Goal: Task Accomplishment & Management: Use online tool/utility

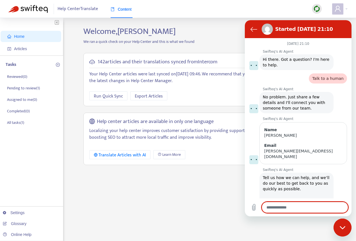
scroll to position [593, 0]
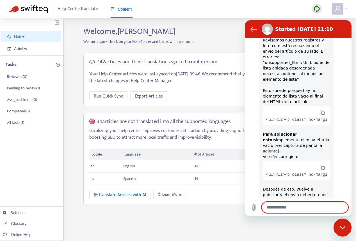
click at [24, 9] on img at bounding box center [27, 9] width 39 height 8
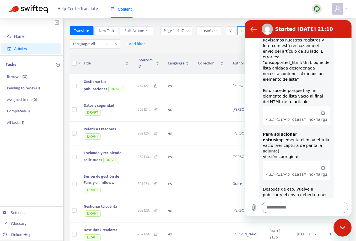
click at [343, 226] on icon "Close messaging window" at bounding box center [343, 228] width 6 height 4
type textarea "*"
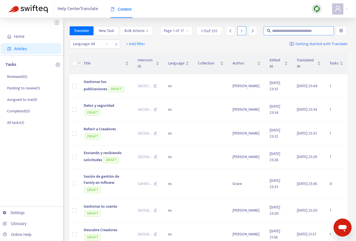
click at [284, 31] on input "text" at bounding box center [299, 31] width 54 height 6
type input "***"
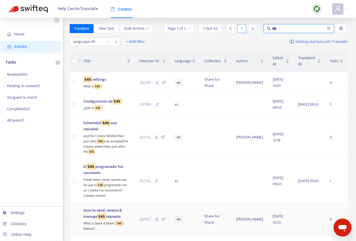
scroll to position [4, 0]
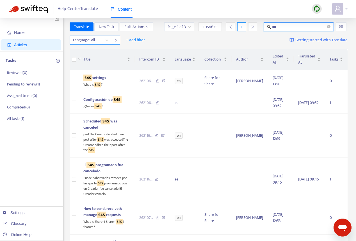
click at [99, 41] on div at bounding box center [88, 40] width 34 height 7
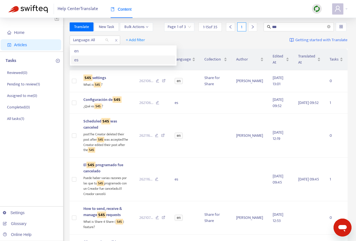
click at [103, 58] on div "es" at bounding box center [123, 60] width 98 height 6
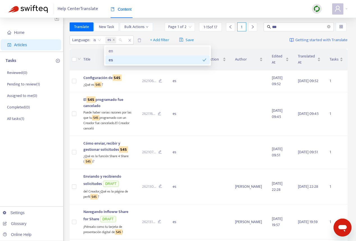
click at [228, 42] on div "Language : is es + Add filter Save Getting started with Translate" at bounding box center [209, 40] width 278 height 13
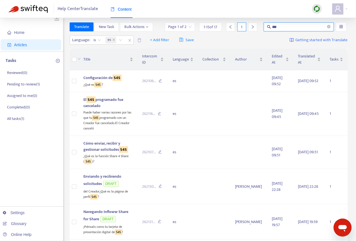
click at [296, 26] on input "***" at bounding box center [299, 27] width 54 height 6
click at [96, 149] on span "Cómo enviar, recibir y gestionar solicitudes S4S" at bounding box center [105, 146] width 45 height 13
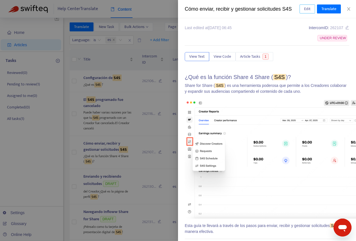
click at [307, 8] on span "Edit" at bounding box center [307, 9] width 6 height 6
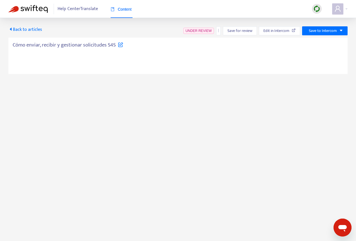
type textarea "**********"
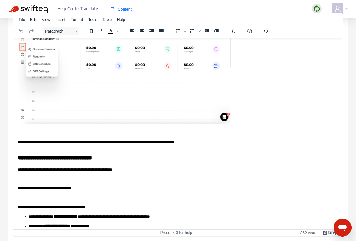
scroll to position [70, 0]
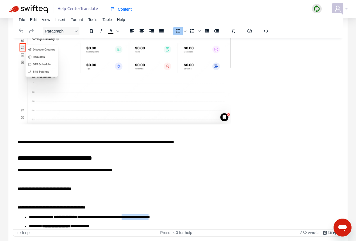
drag, startPoint x: 145, startPoint y: 217, endPoint x: 179, endPoint y: 219, distance: 33.5
click at [178, 218] on p "**********" at bounding box center [183, 217] width 309 height 6
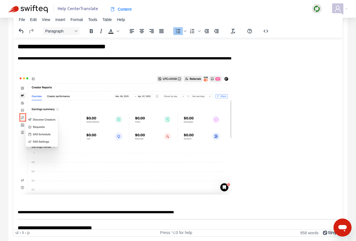
scroll to position [0, 0]
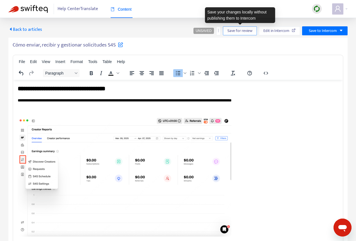
click at [232, 33] on span "Save for review" at bounding box center [239, 31] width 25 height 6
click at [230, 31] on span "Save for review" at bounding box center [242, 31] width 25 height 6
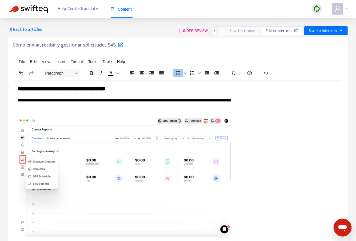
click at [30, 30] on span "Back to articles" at bounding box center [25, 30] width 34 height 8
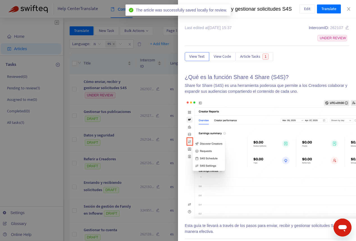
click at [162, 40] on div at bounding box center [178, 120] width 356 height 241
